Goal: Task Accomplishment & Management: Use online tool/utility

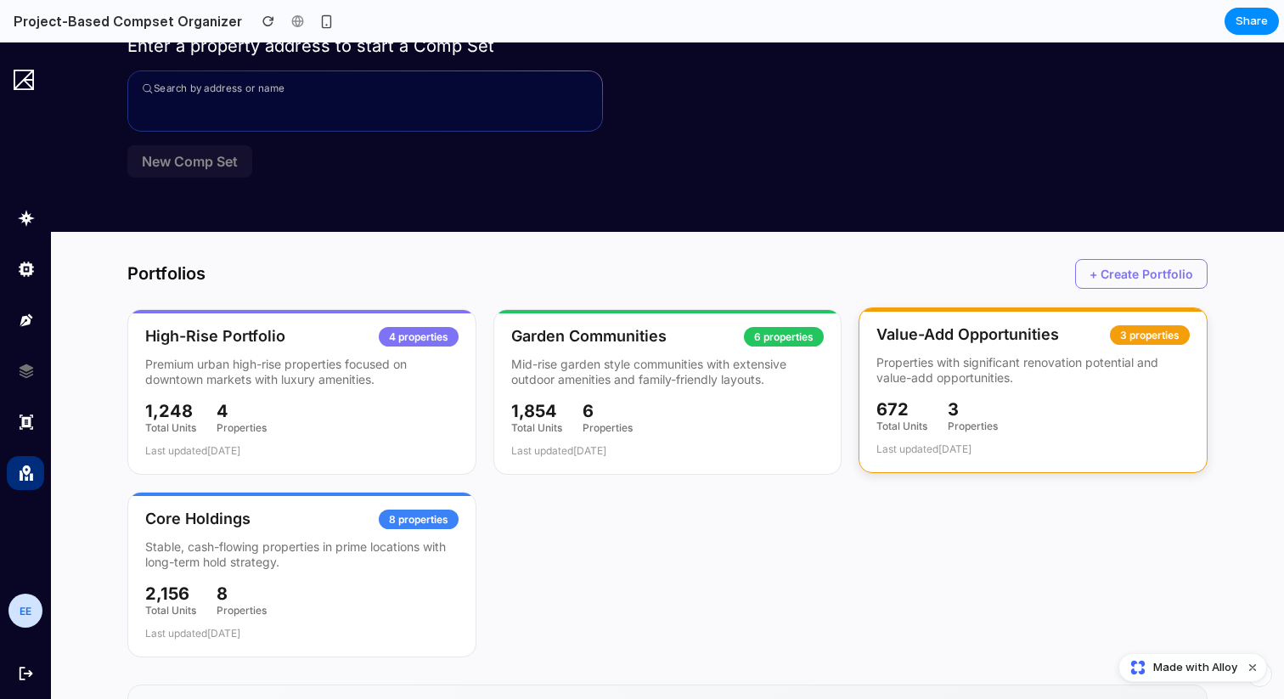
scroll to position [151, 0]
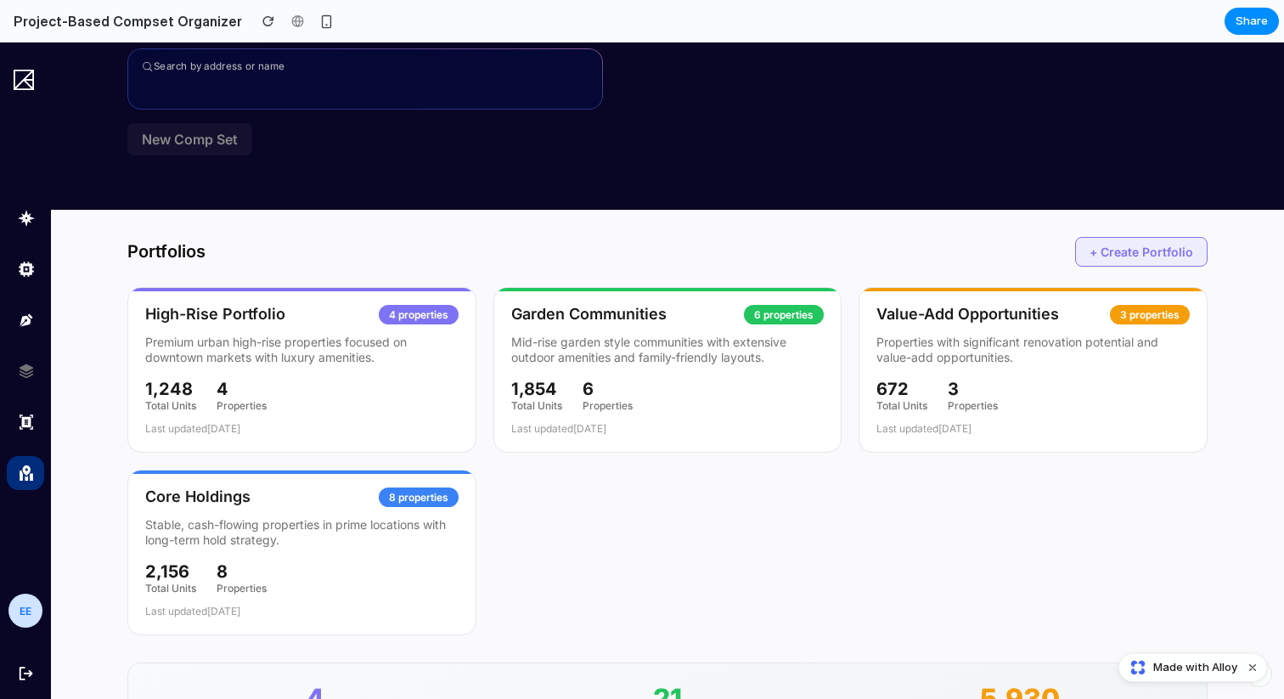
click at [1177, 255] on button "+ Create Portfolio" at bounding box center [1141, 252] width 132 height 30
click at [1120, 251] on button "+ Create Portfolio" at bounding box center [1141, 252] width 132 height 30
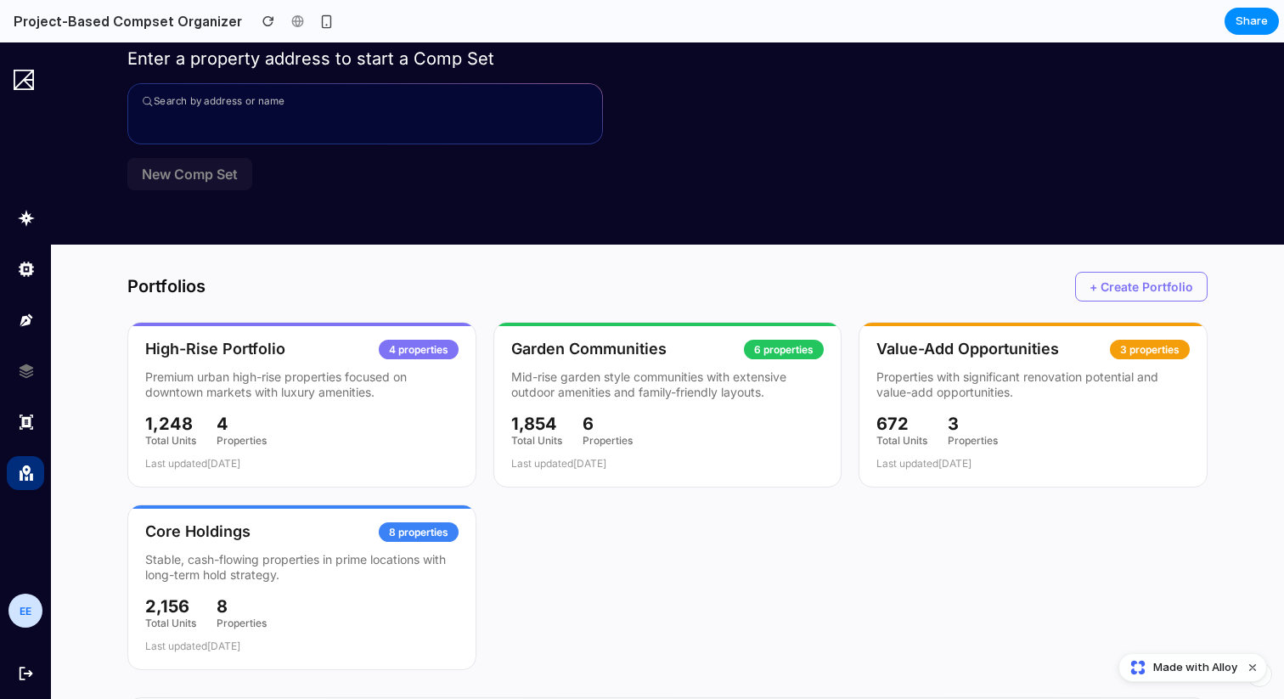
scroll to position [111, 0]
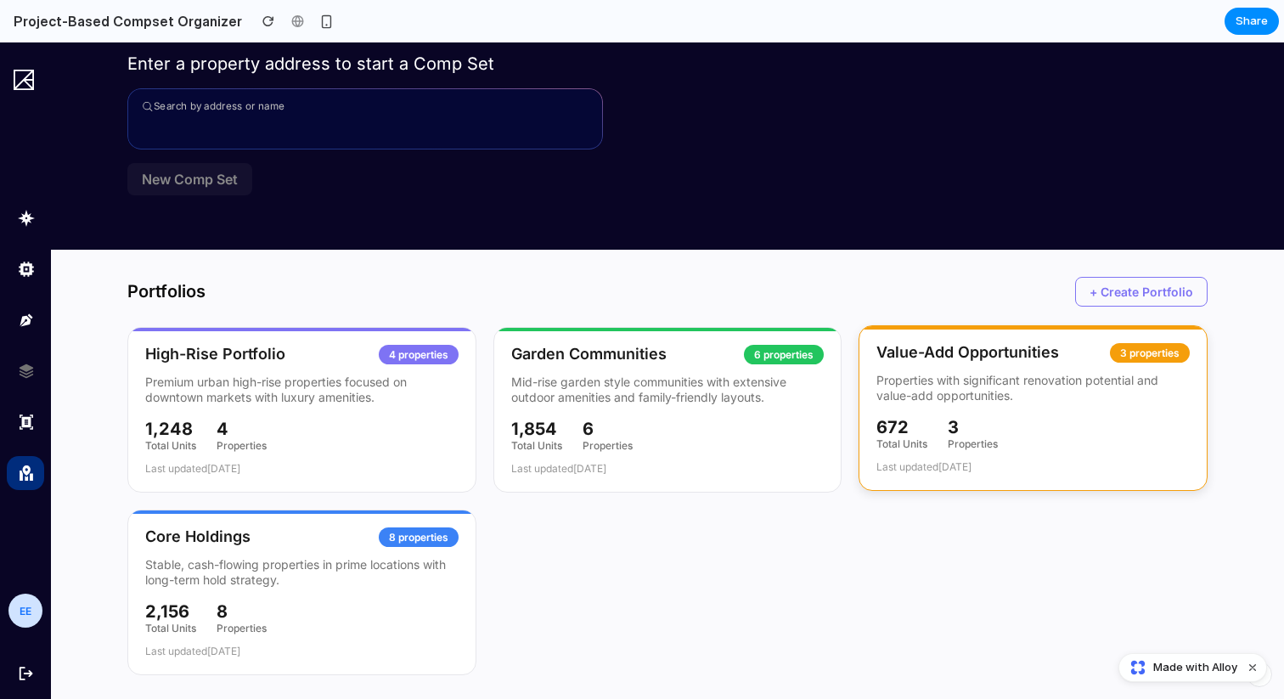
click at [1032, 391] on p "Properties with significant renovation potential and value-add opportunities." at bounding box center [1032, 388] width 313 height 31
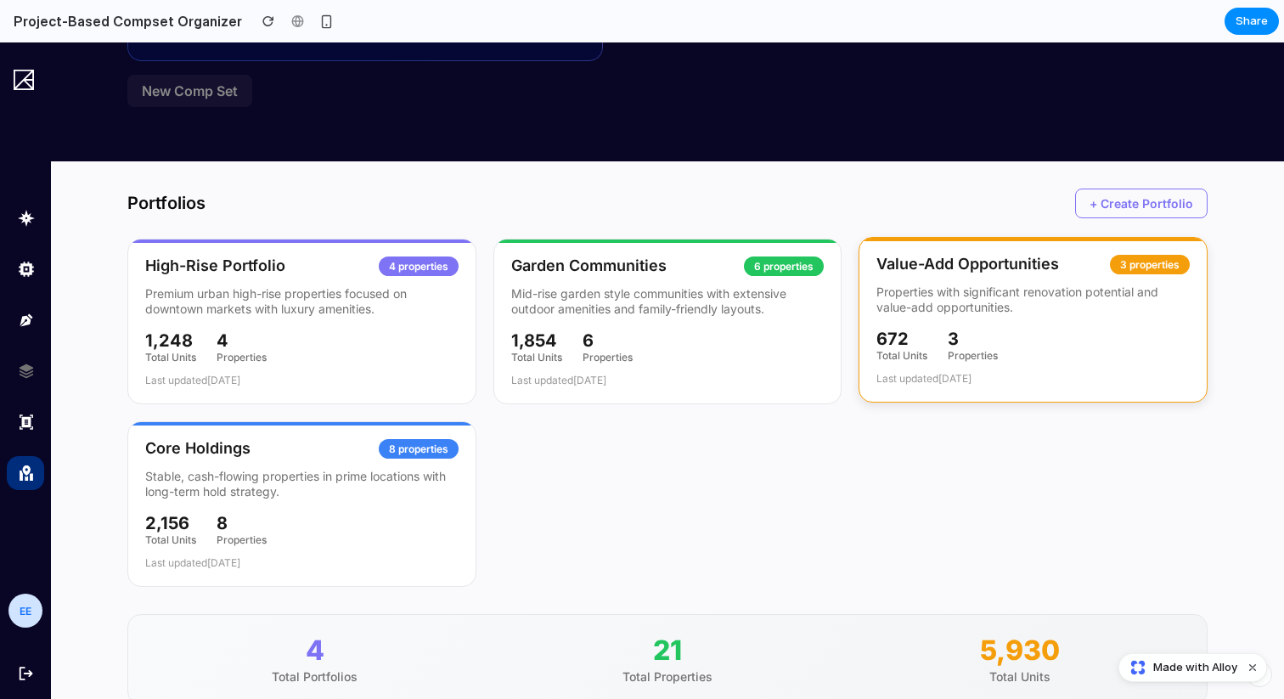
scroll to position [0, 0]
